Goal: Information Seeking & Learning: Learn about a topic

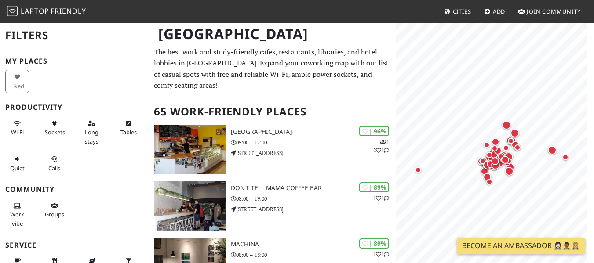
drag, startPoint x: 600, startPoint y: 93, endPoint x: 289, endPoint y: 103, distance: 311.1
click at [289, 103] on h2 "65 Work-Friendly Places" at bounding box center [272, 112] width 237 height 27
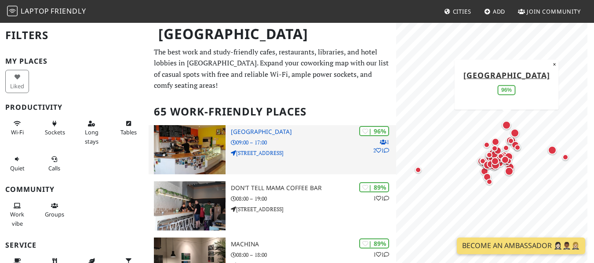
click at [260, 132] on h3 "North Fort Cafe" at bounding box center [313, 131] width 165 height 7
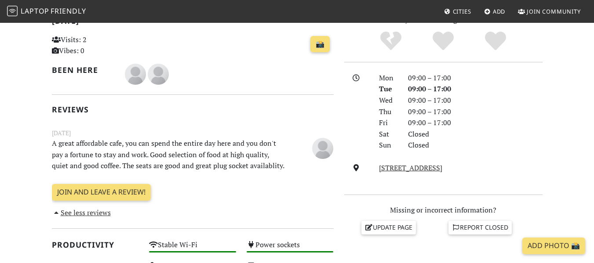
scroll to position [204, 0]
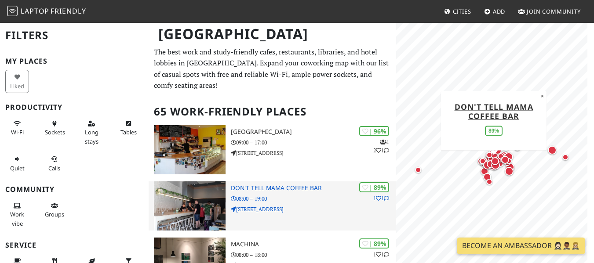
click at [279, 185] on h3 "Don't tell Mama Coffee Bar" at bounding box center [313, 188] width 165 height 7
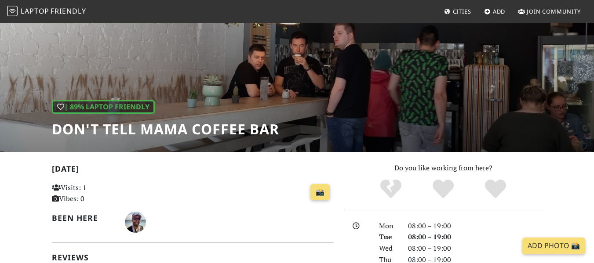
scroll to position [47, 0]
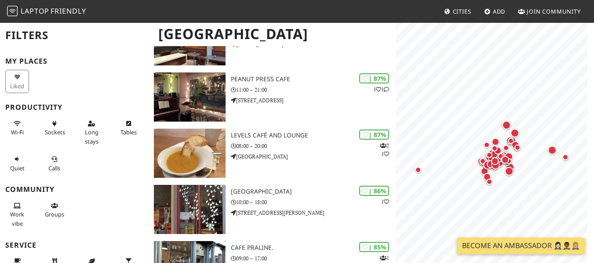
scroll to position [299, 0]
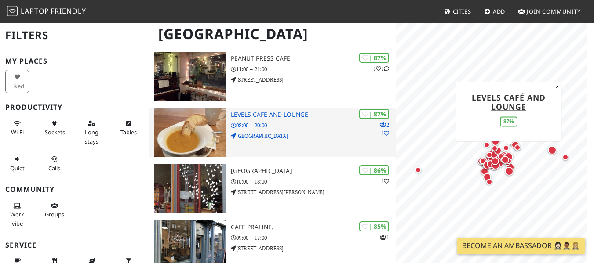
click at [291, 116] on h3 "Levels Café and Lounge" at bounding box center [313, 114] width 165 height 7
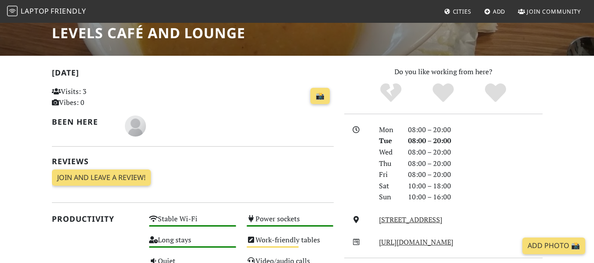
scroll to position [172, 0]
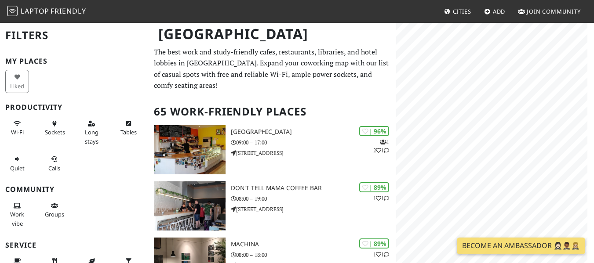
scroll to position [856, 0]
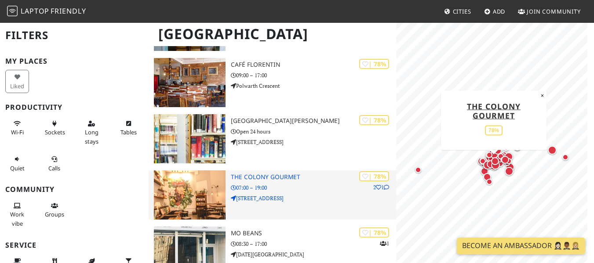
click at [280, 179] on h3 "The Colony Gourmet" at bounding box center [313, 177] width 165 height 7
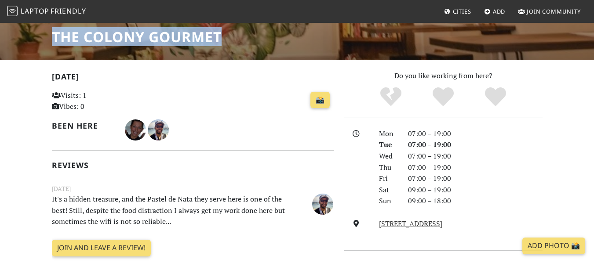
scroll to position [146, 0]
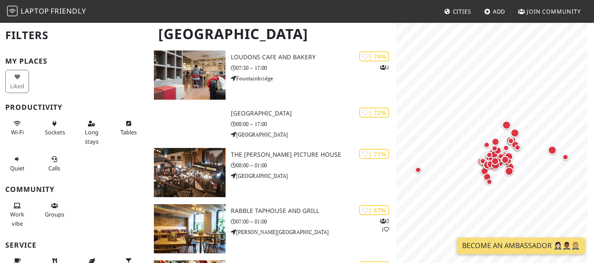
scroll to position [1251, 0]
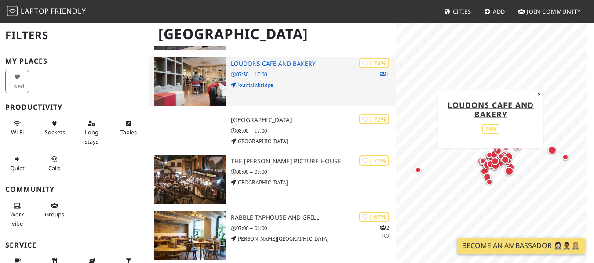
click at [296, 65] on h3 "Loudons Cafe and Bakery" at bounding box center [313, 63] width 165 height 7
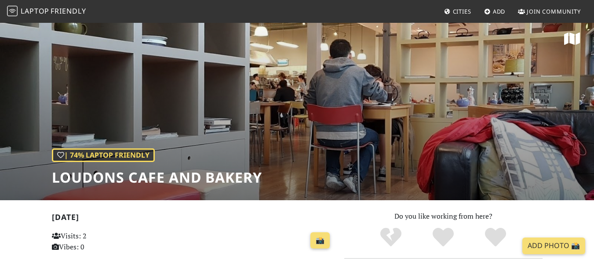
scroll to position [3, 0]
